Goal: Information Seeking & Learning: Learn about a topic

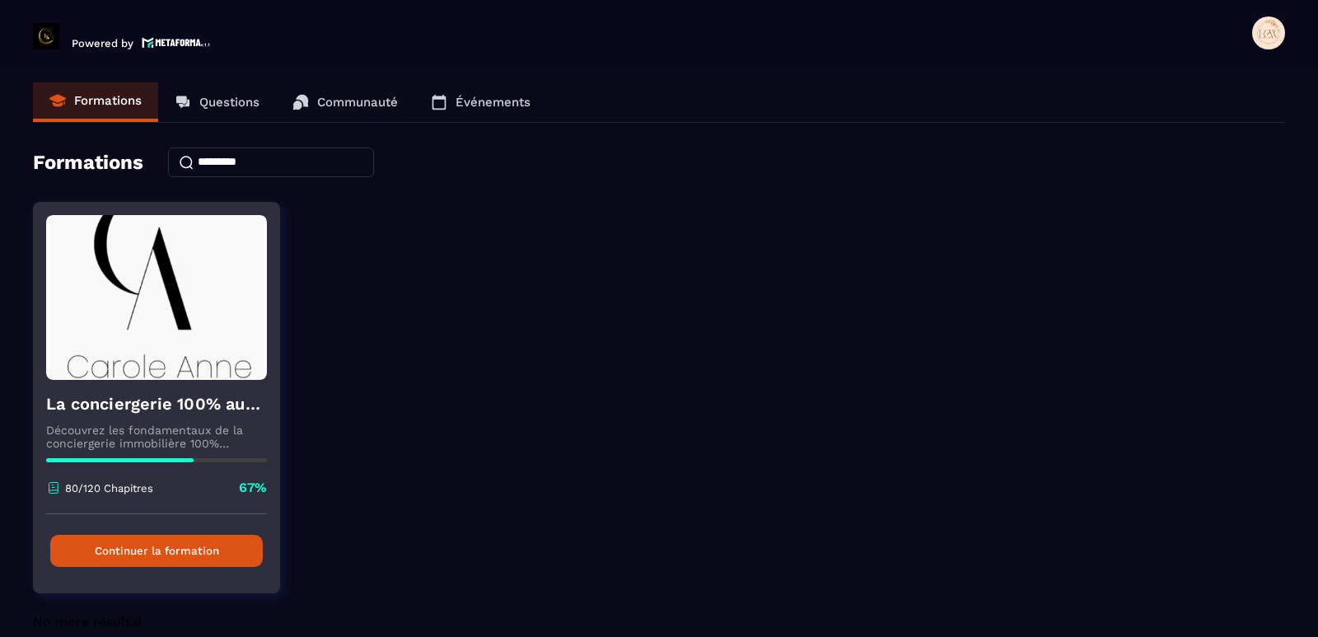
click at [148, 556] on button "Continuer la formation" at bounding box center [156, 551] width 213 height 32
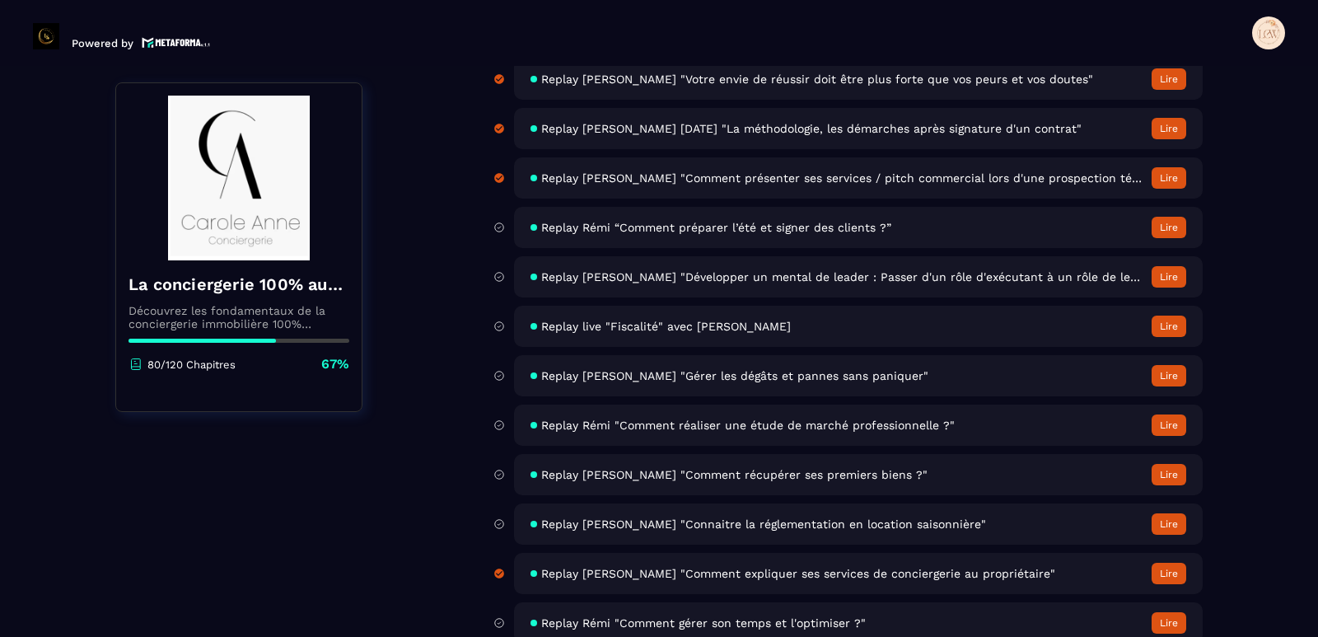
scroll to position [5069, 0]
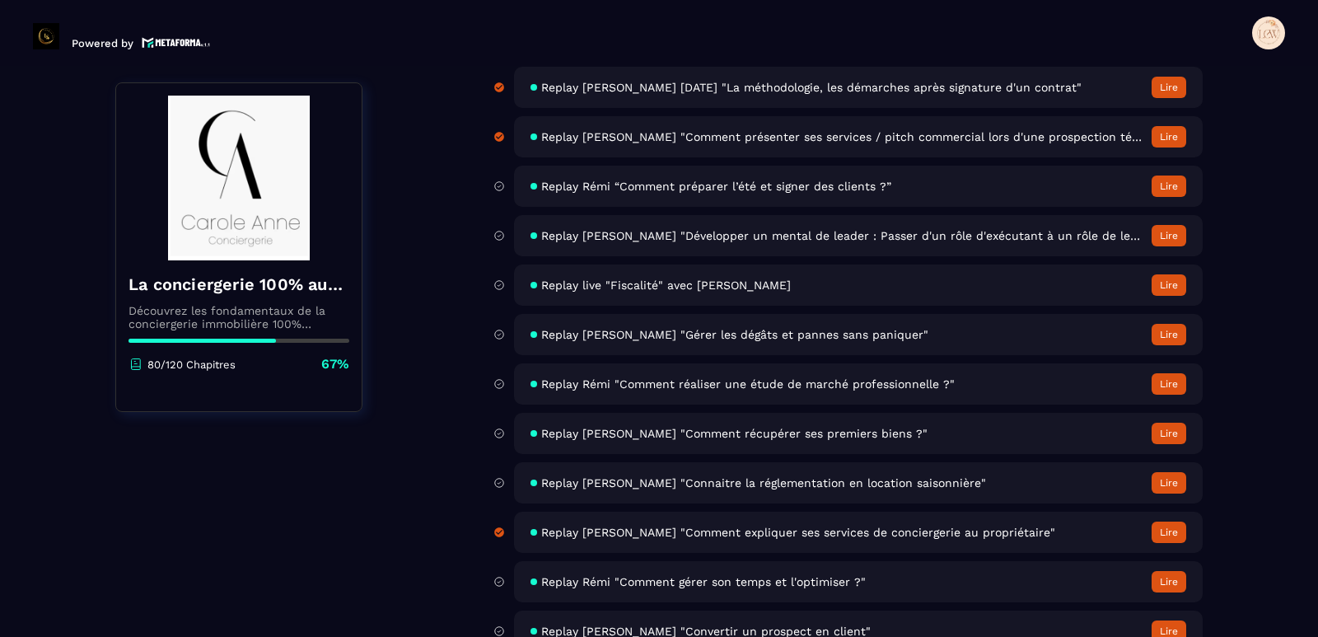
click at [791, 435] on span "Replay [PERSON_NAME] "Comment récupérer ses premiers biens ?"" at bounding box center [734, 433] width 386 height 13
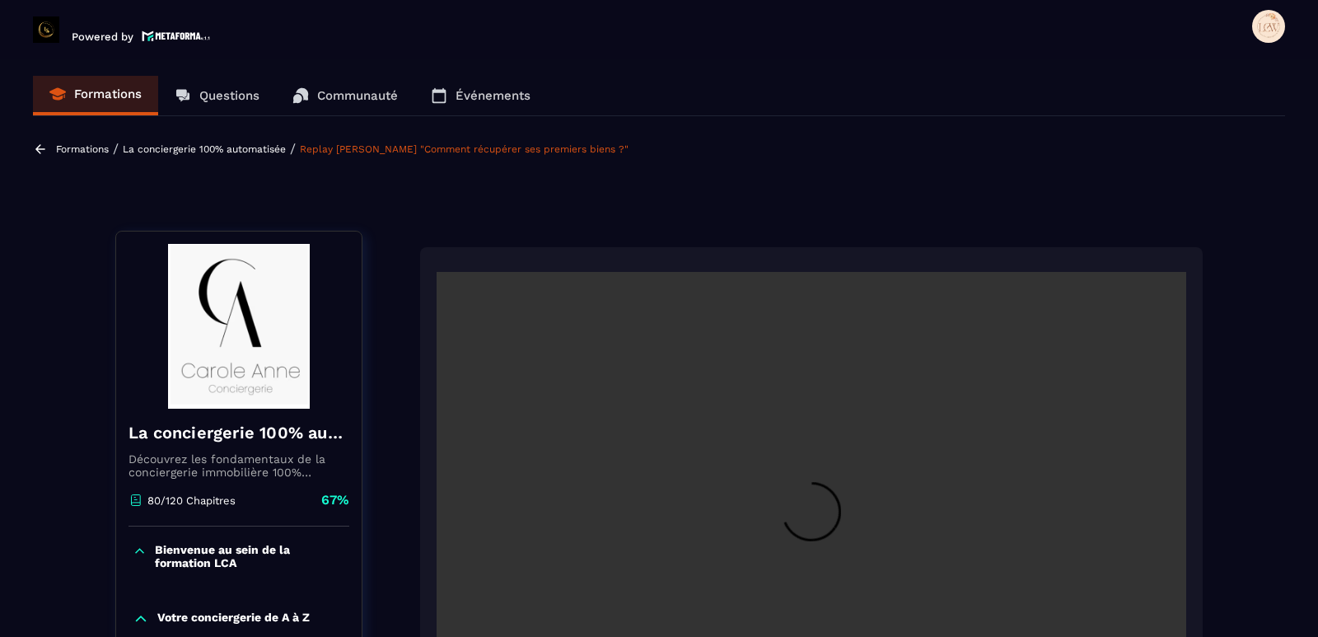
scroll to position [171, 0]
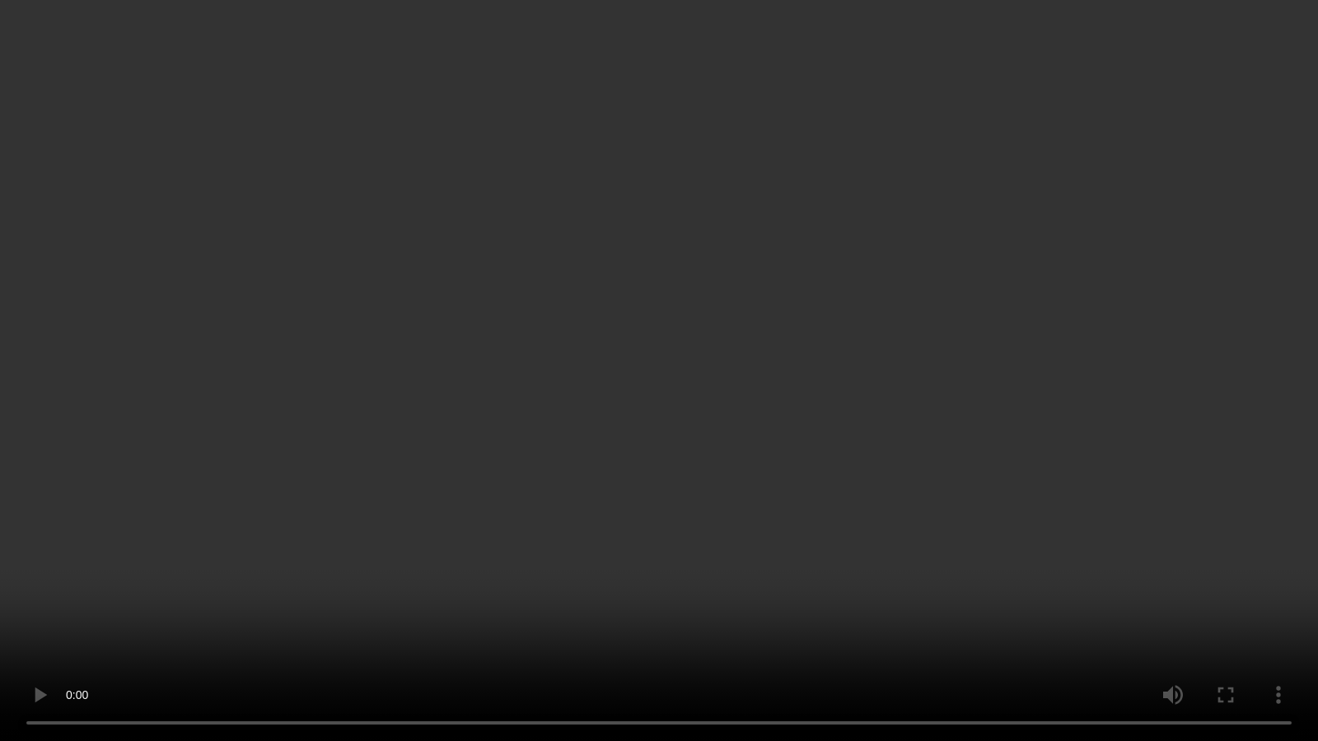
click at [42, 636] on video at bounding box center [659, 370] width 1318 height 741
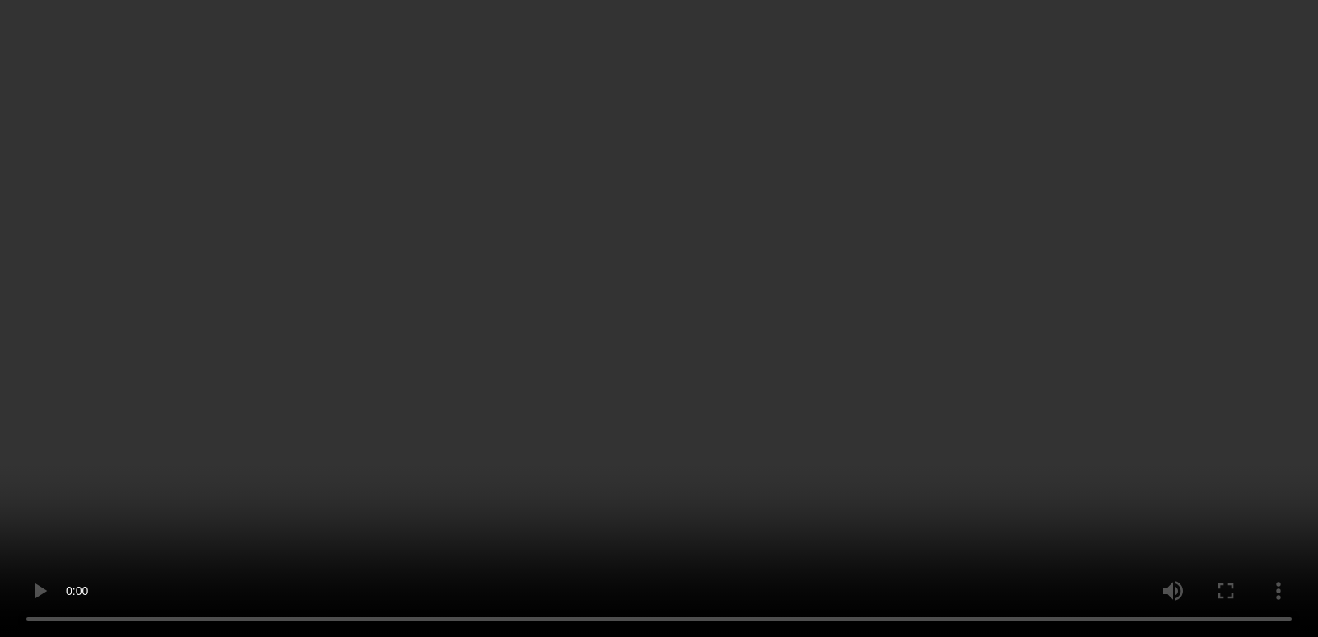
scroll to position [336, 0]
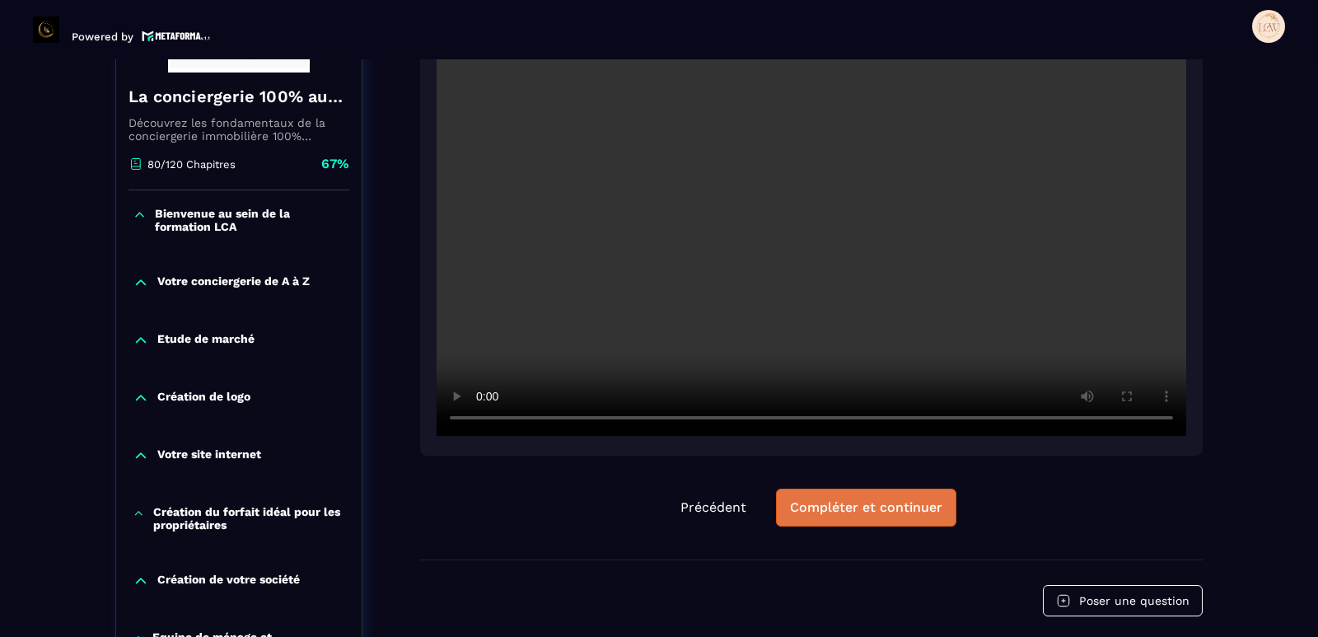
click at [849, 504] on div "Compléter et continuer" at bounding box center [866, 507] width 152 height 16
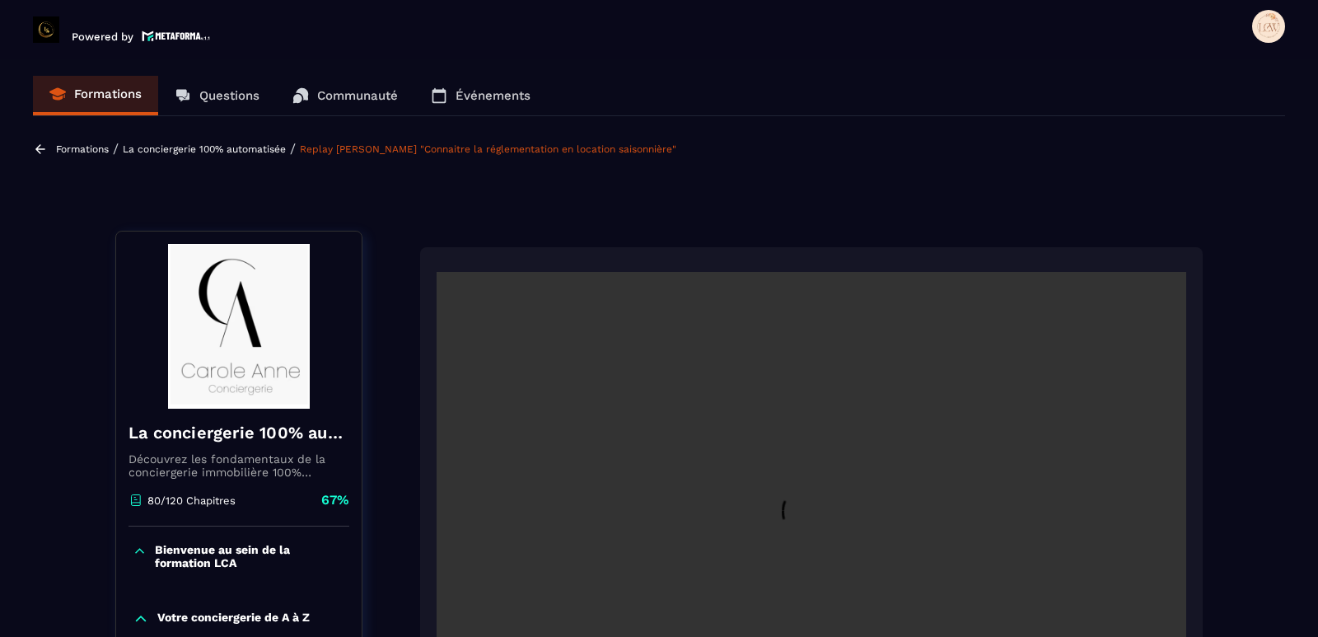
click at [84, 99] on p "Formations" at bounding box center [108, 94] width 68 height 15
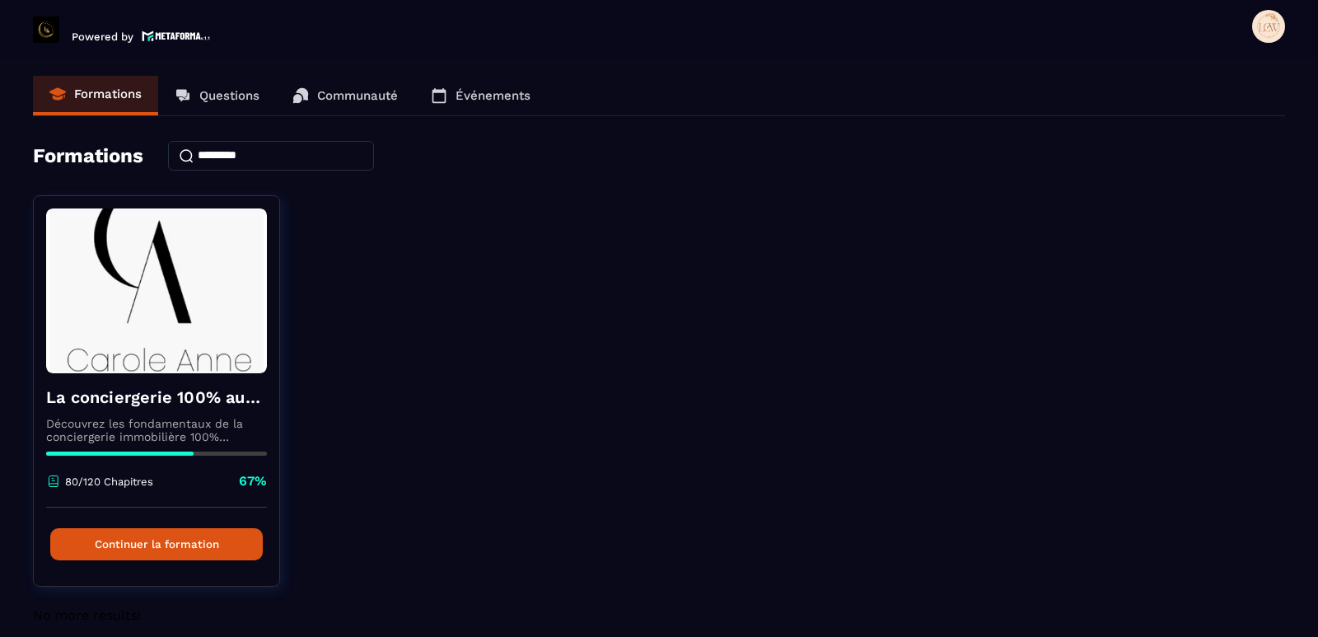
click at [104, 91] on p "Formations" at bounding box center [108, 94] width 68 height 15
click at [171, 39] on img at bounding box center [176, 36] width 69 height 14
